Goal: Task Accomplishment & Management: Manage account settings

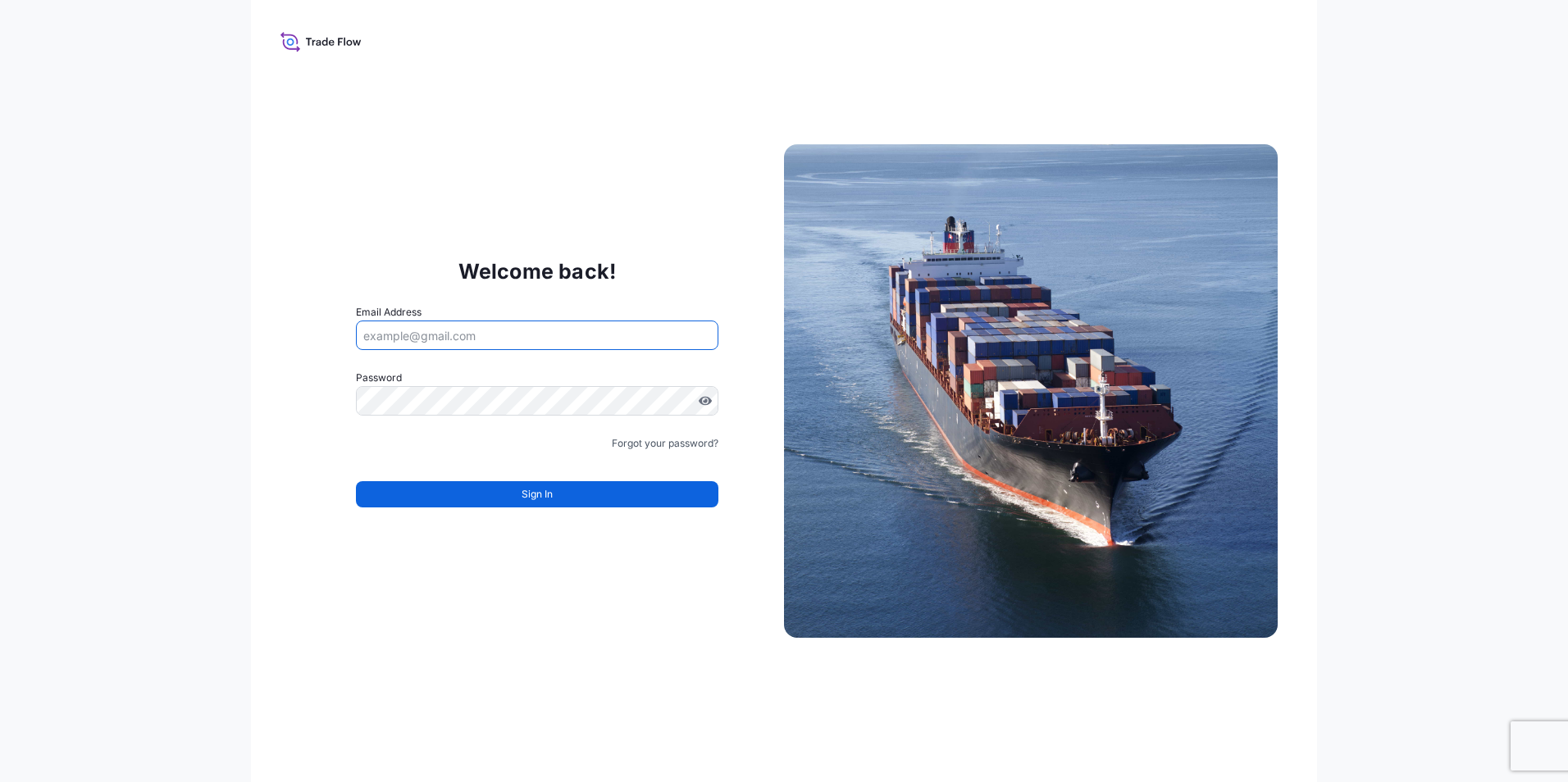
click at [442, 337] on input "Email Address" at bounding box center [536, 335] width 362 height 29
type input "F"
type input "fabiana.dibella@graftech.com"
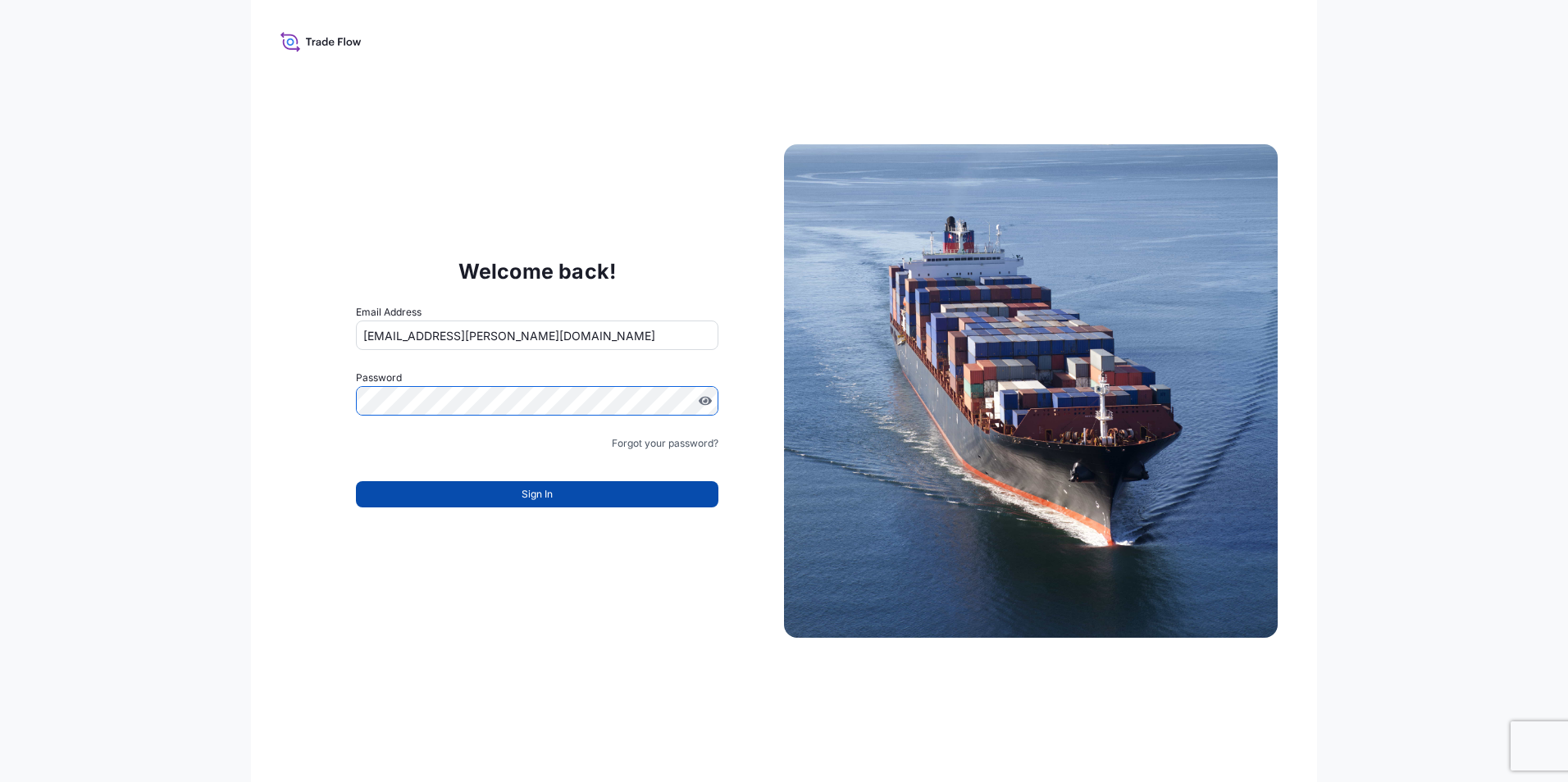
click at [520, 496] on button "Sign In" at bounding box center [536, 494] width 362 height 27
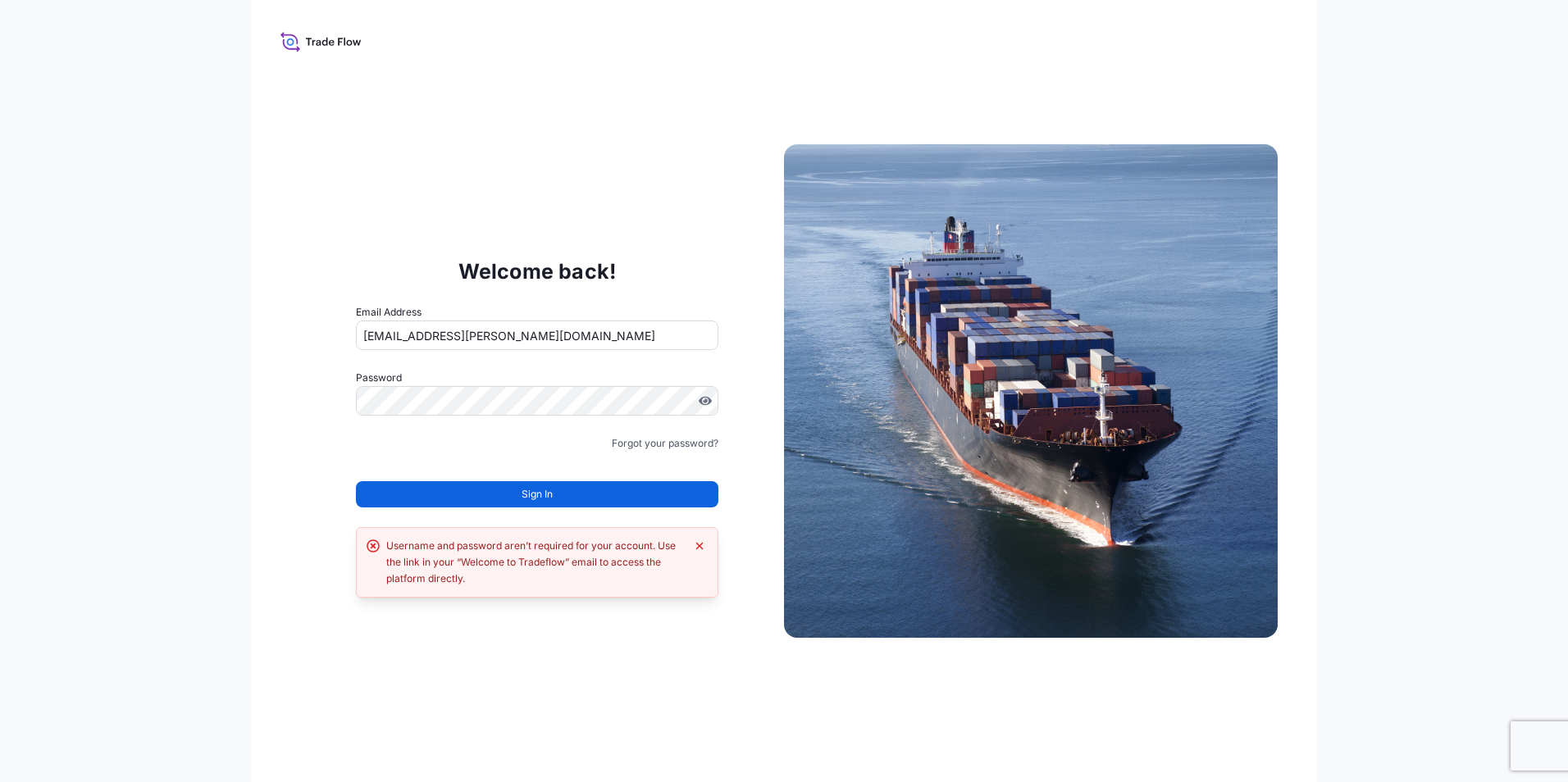
click at [520, 496] on button "Sign In" at bounding box center [536, 494] width 362 height 27
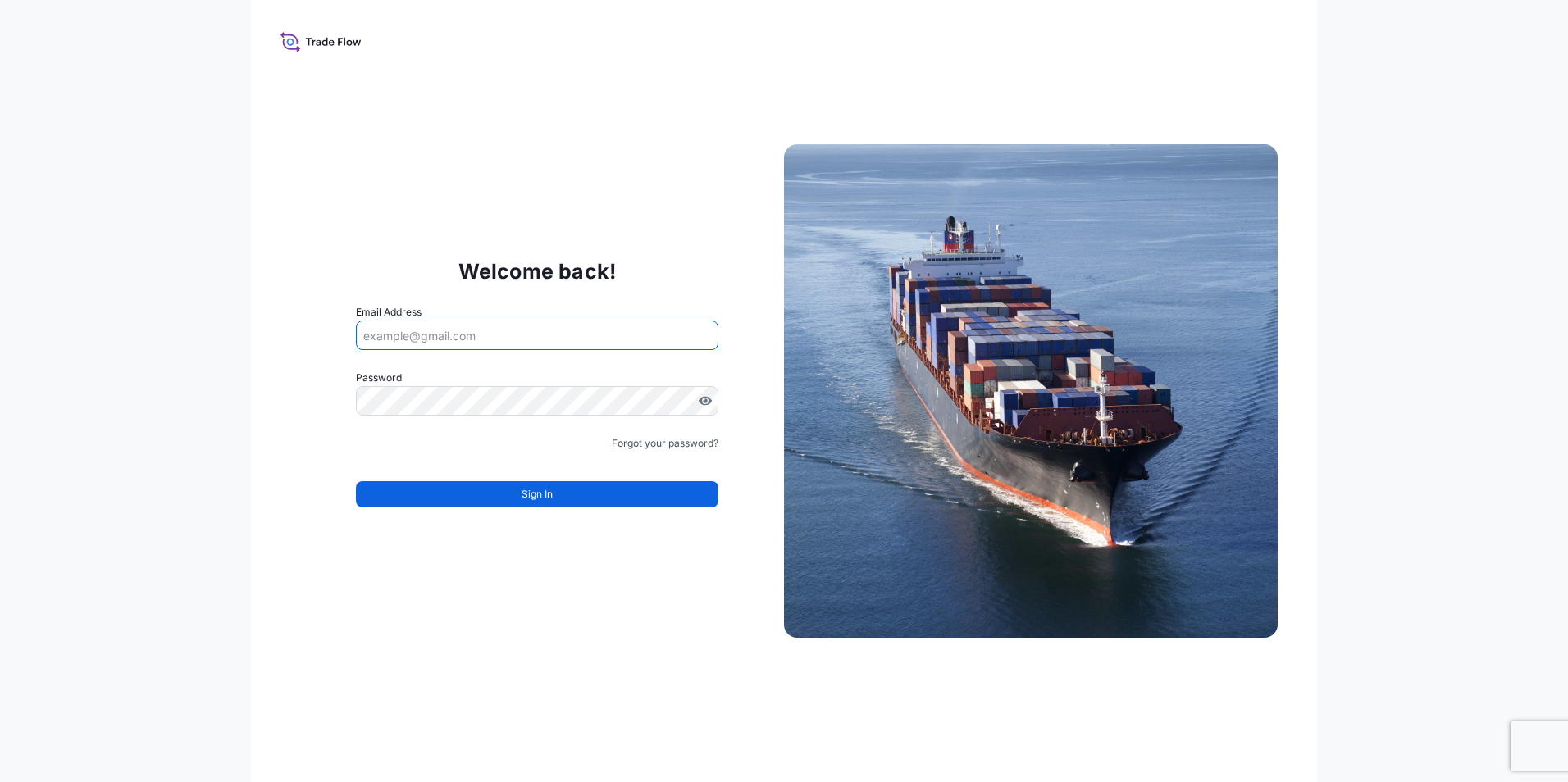
click at [374, 336] on input "Email Address" at bounding box center [536, 335] width 362 height 29
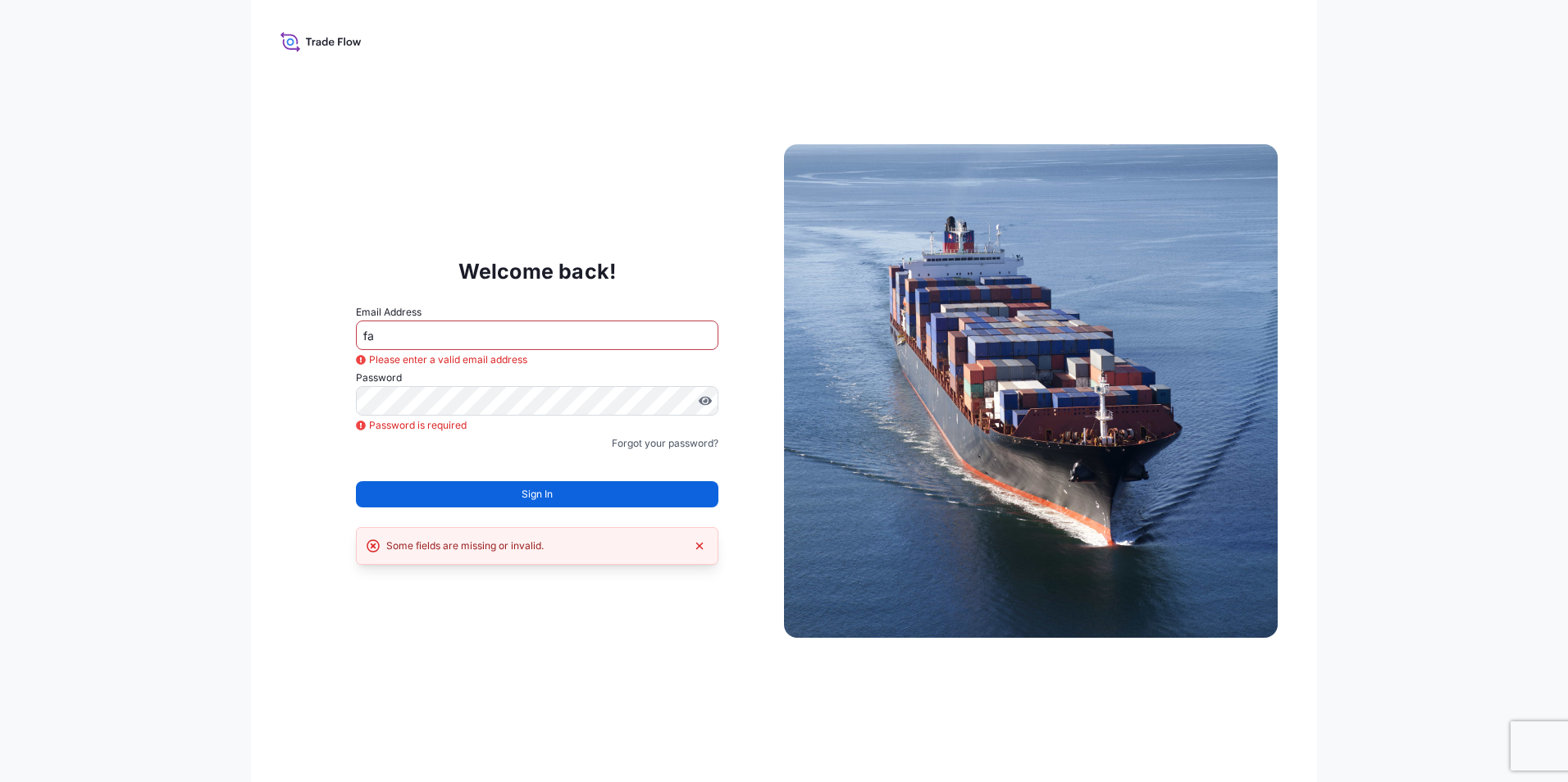
click at [404, 313] on label "Email Address" at bounding box center [388, 312] width 66 height 16
click at [404, 320] on input "fa" at bounding box center [536, 335] width 362 height 29
click at [410, 341] on input "fa" at bounding box center [536, 335] width 362 height 29
type input "fabiana.dibella@graftech.com"
